Goal: Use online tool/utility: Utilize a website feature to perform a specific function

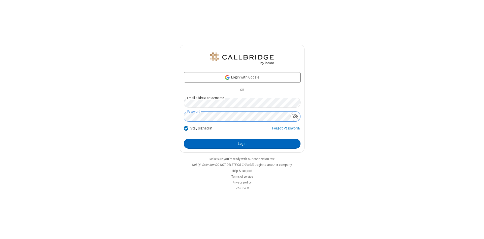
click at [242, 144] on button "Login" at bounding box center [242, 144] width 117 height 10
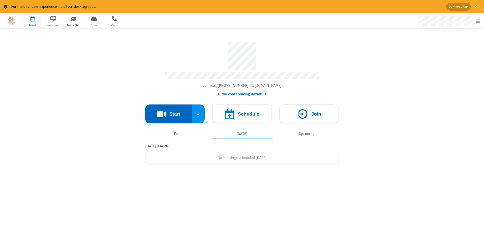
click at [168, 112] on button "Start" at bounding box center [168, 113] width 47 height 19
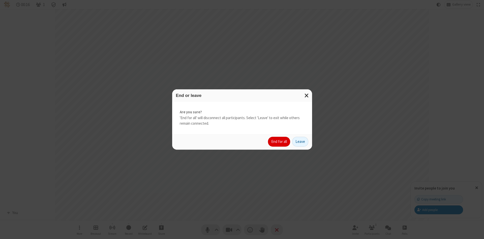
click at [279, 142] on button "End for all" at bounding box center [279, 142] width 22 height 10
